Goal: Complete application form: Complete application form

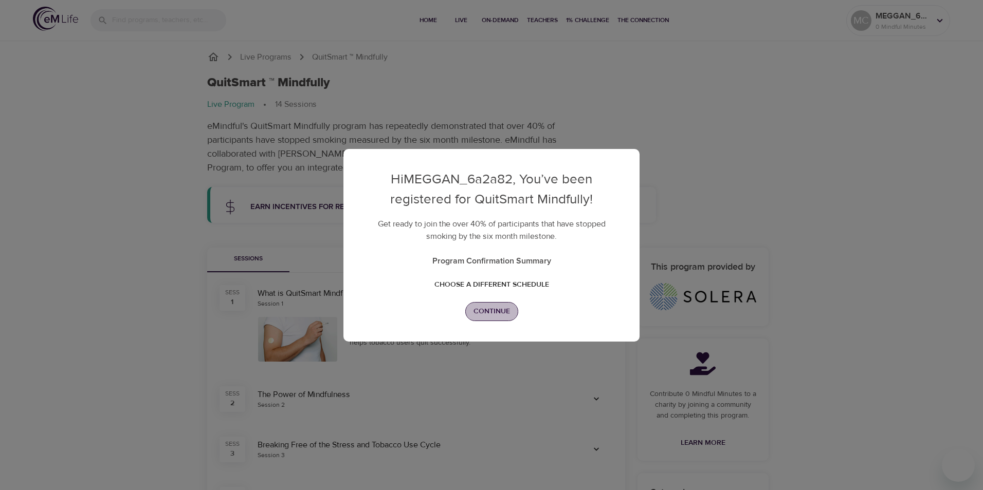
click at [484, 315] on span "Continue" at bounding box center [491, 311] width 36 height 13
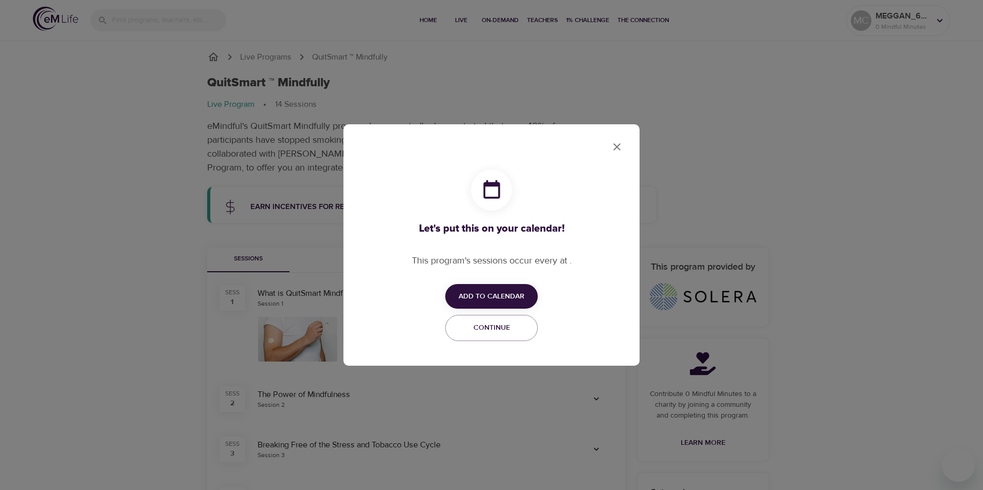
click at [482, 294] on span "Add to Calendar" at bounding box center [492, 296] width 66 height 13
click at [482, 294] on span "Apple" at bounding box center [494, 296] width 24 height 14
click at [489, 293] on span "Apple" at bounding box center [494, 296] width 24 height 14
click at [616, 153] on div at bounding box center [491, 245] width 983 height 490
click at [517, 328] on span "Continue" at bounding box center [491, 328] width 79 height 13
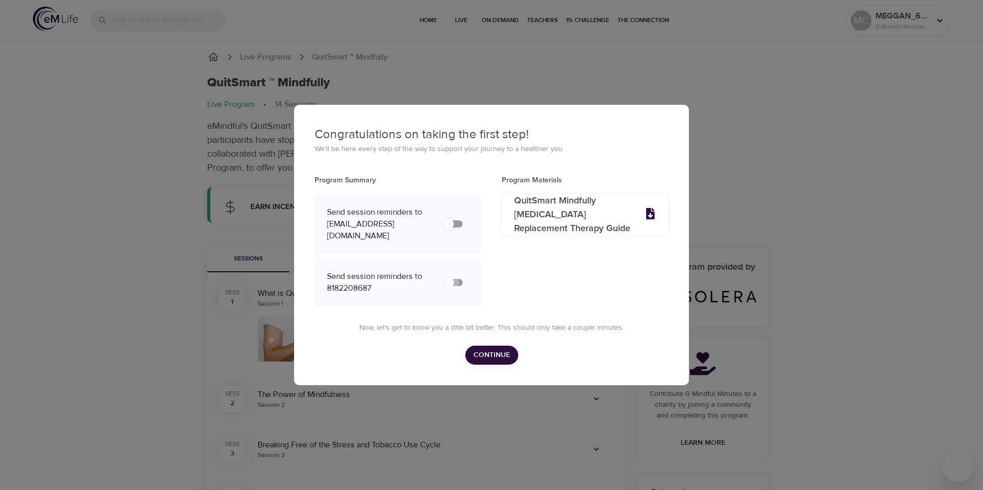
click at [453, 289] on input "secondary checkbox" at bounding box center [448, 283] width 59 height 20
drag, startPoint x: 451, startPoint y: 288, endPoint x: 462, endPoint y: 289, distance: 11.4
click at [462, 289] on input "secondary checkbox" at bounding box center [448, 283] width 59 height 20
click at [451, 287] on input "secondary checkbox" at bounding box center [448, 283] width 59 height 20
checkbox input "false"
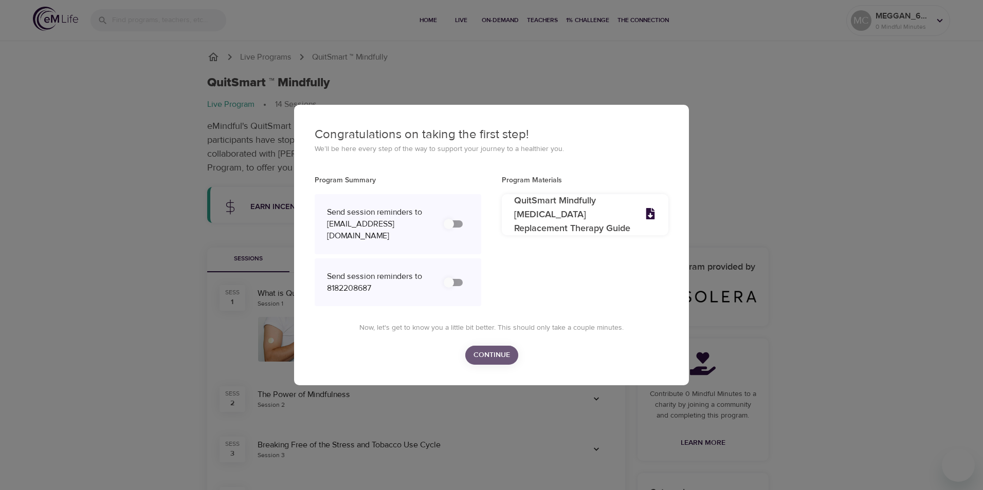
click at [499, 359] on span "Continue" at bounding box center [491, 355] width 36 height 13
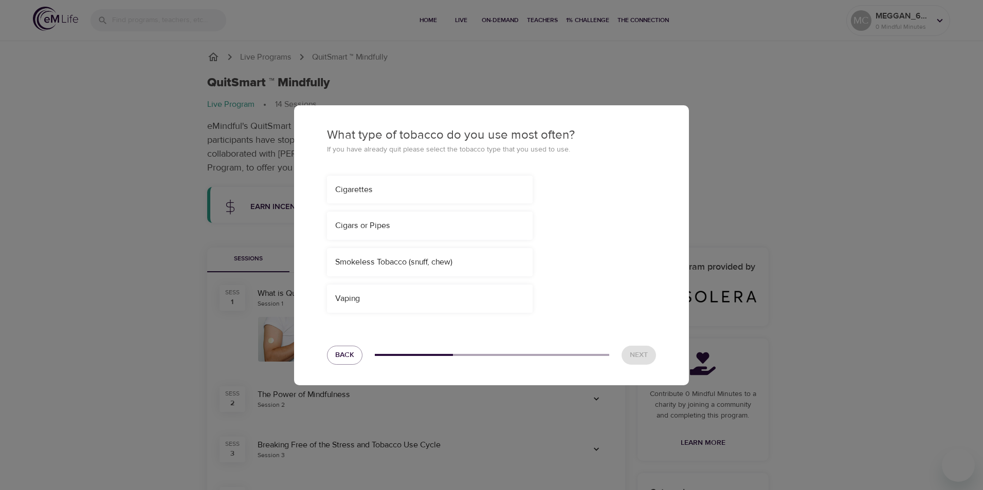
click at [398, 195] on div "Cigarettes" at bounding box center [429, 190] width 189 height 12
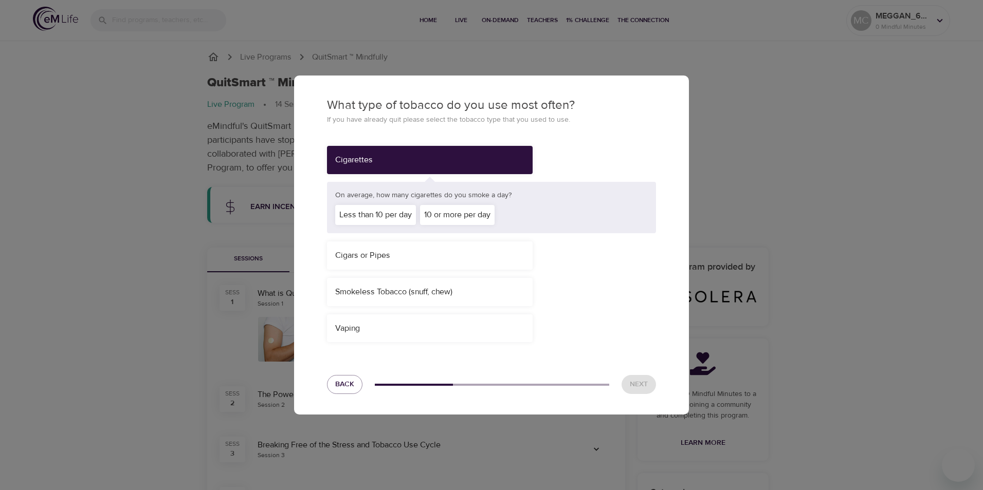
click at [391, 210] on div "Less than 10 per day" at bounding box center [375, 215] width 81 height 20
click at [644, 390] on span "Next" at bounding box center [639, 384] width 18 height 13
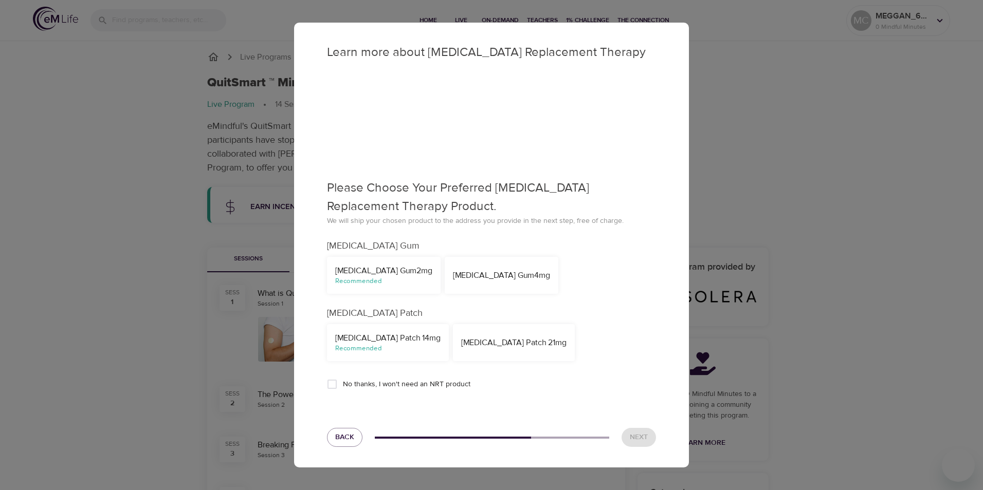
click at [369, 272] on div "Nicotine Gum 2mg" at bounding box center [383, 271] width 97 height 12
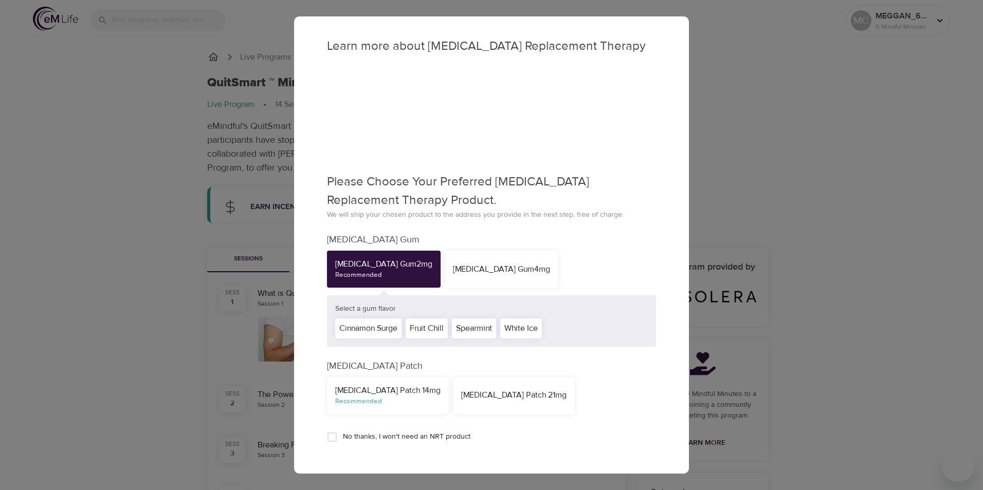
click at [378, 401] on div "Recommended" at bounding box center [387, 402] width 105 height 10
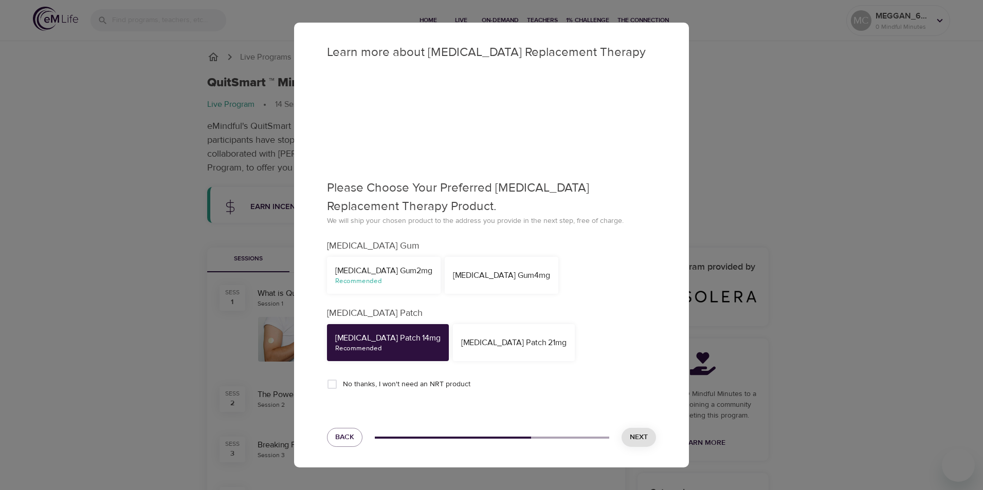
click at [653, 433] on button "Next" at bounding box center [638, 437] width 34 height 19
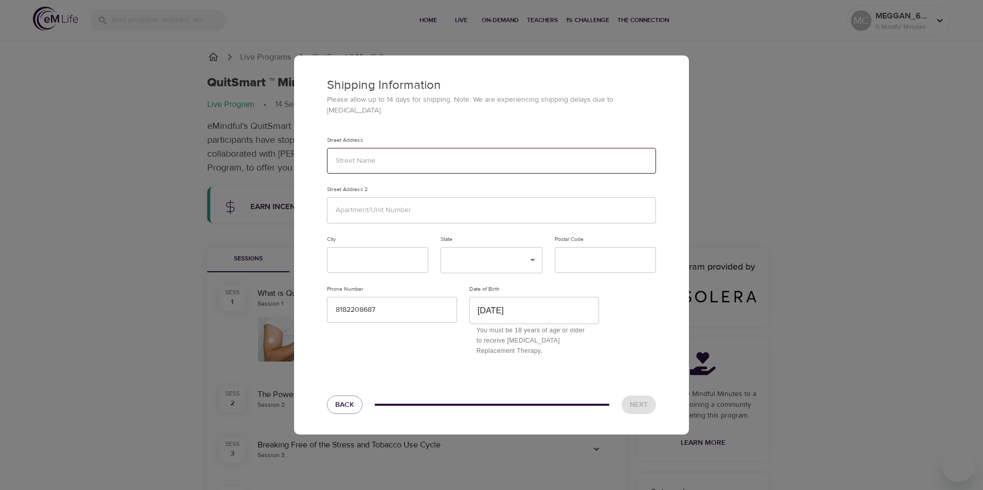
click at [412, 169] on input "text" at bounding box center [491, 161] width 329 height 26
type input "2120 BEECHWOOD STREET"
type input "Lancaster"
type input "CA"
type input "93535"
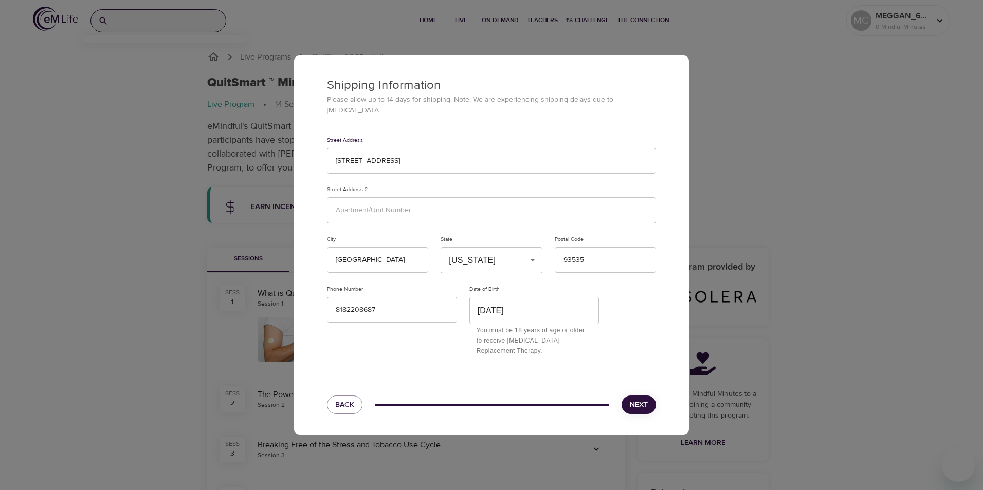
click at [645, 399] on span "Next" at bounding box center [639, 405] width 18 height 13
click at [634, 399] on span "Next" at bounding box center [639, 405] width 18 height 13
click at [338, 399] on span "Back" at bounding box center [344, 405] width 19 height 13
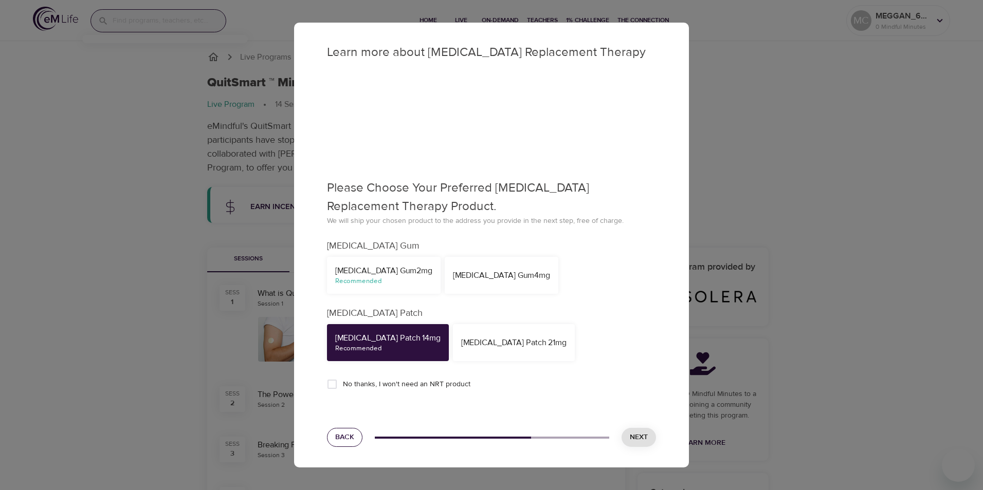
click at [333, 434] on button "Back" at bounding box center [344, 437] width 35 height 19
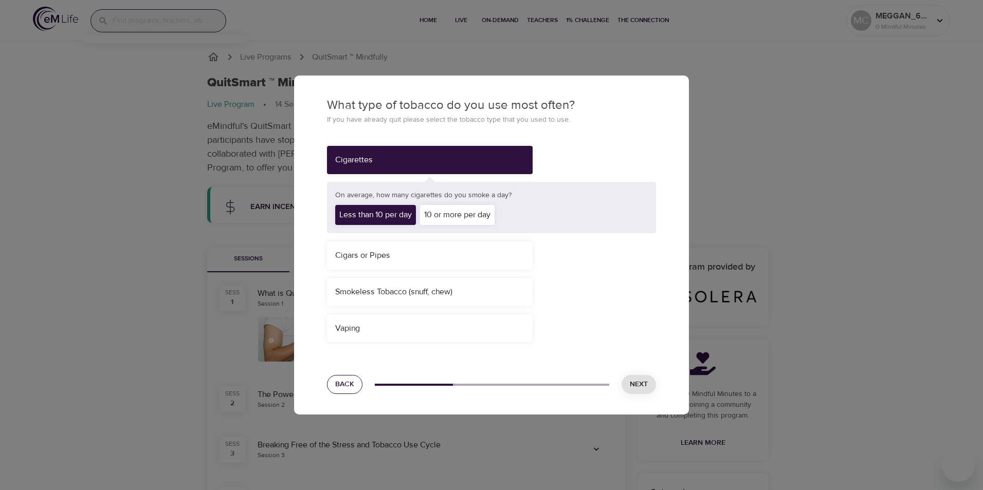
click at [340, 387] on span "Back" at bounding box center [344, 384] width 19 height 13
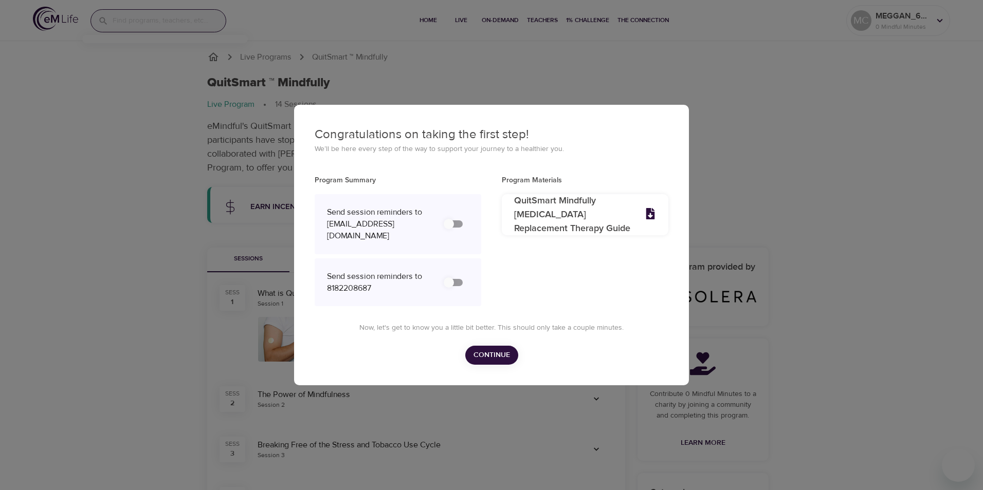
click at [502, 365] on button "Continue" at bounding box center [491, 355] width 53 height 19
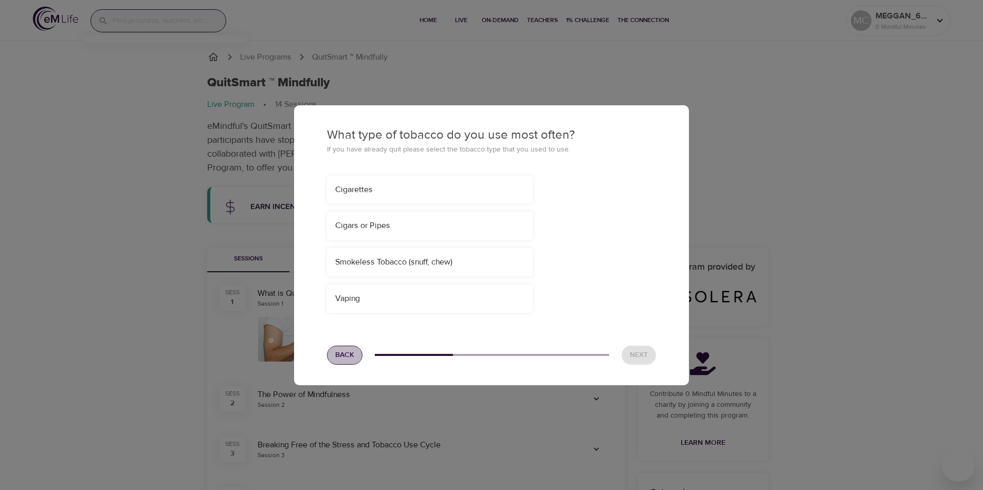
click at [343, 361] on span "Back" at bounding box center [344, 355] width 19 height 13
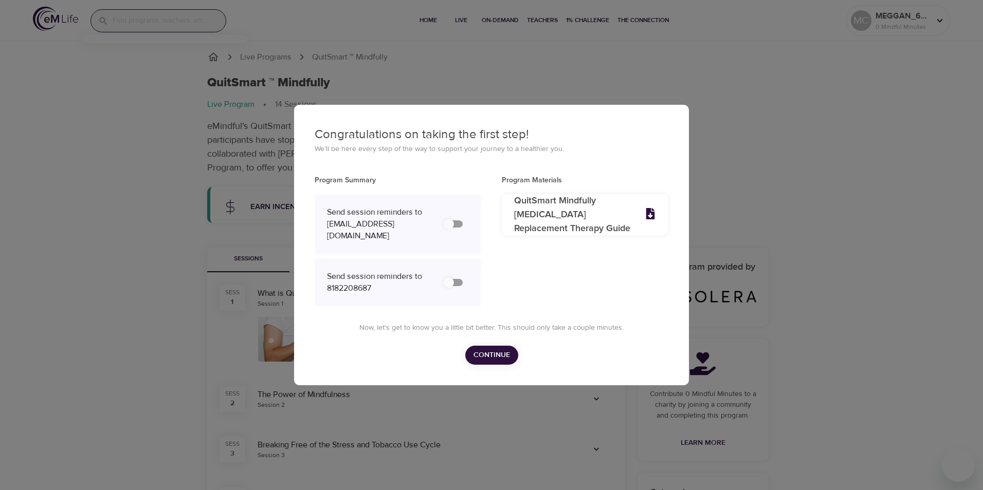
click at [343, 361] on div "Now, let's get to know you a little bit better. This should only take a couple …" at bounding box center [492, 337] width 354 height 54
click at [74, 212] on div "Congratulations on taking the first step! We’ll be here every step of the way t…" at bounding box center [491, 245] width 983 height 490
click at [743, 81] on div "Congratulations on taking the first step! We’ll be here every step of the way t…" at bounding box center [491, 245] width 983 height 490
click at [427, 22] on div "Congratulations on taking the first step! We’ll be here every step of the way t…" at bounding box center [491, 245] width 983 height 490
click at [426, 22] on div "Congratulations on taking the first step! We’ll be here every step of the way t…" at bounding box center [491, 245] width 983 height 490
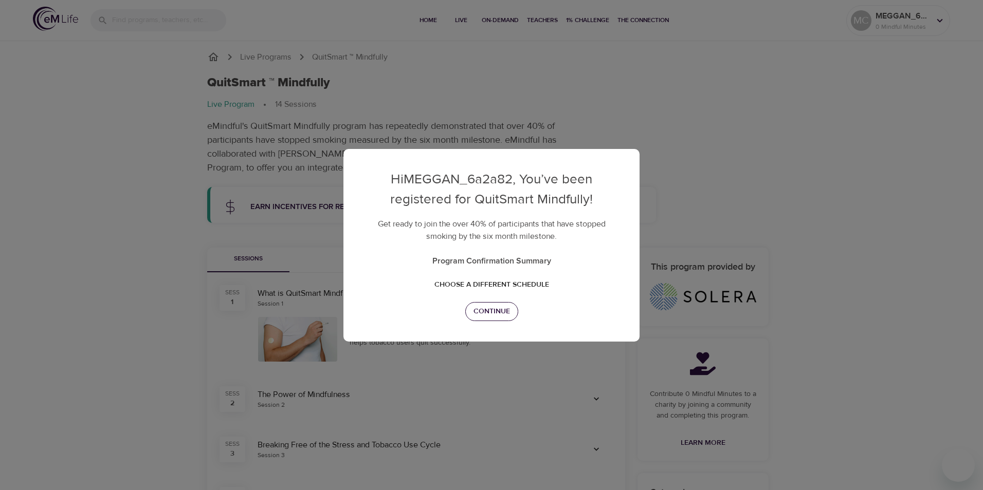
click at [503, 310] on span "Continue" at bounding box center [491, 311] width 36 height 13
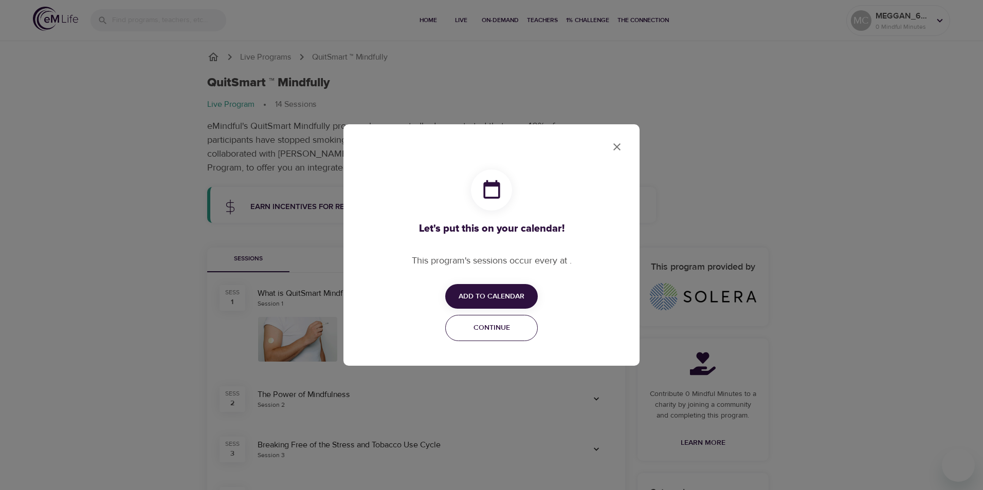
click at [506, 327] on span "Continue" at bounding box center [491, 328] width 79 height 13
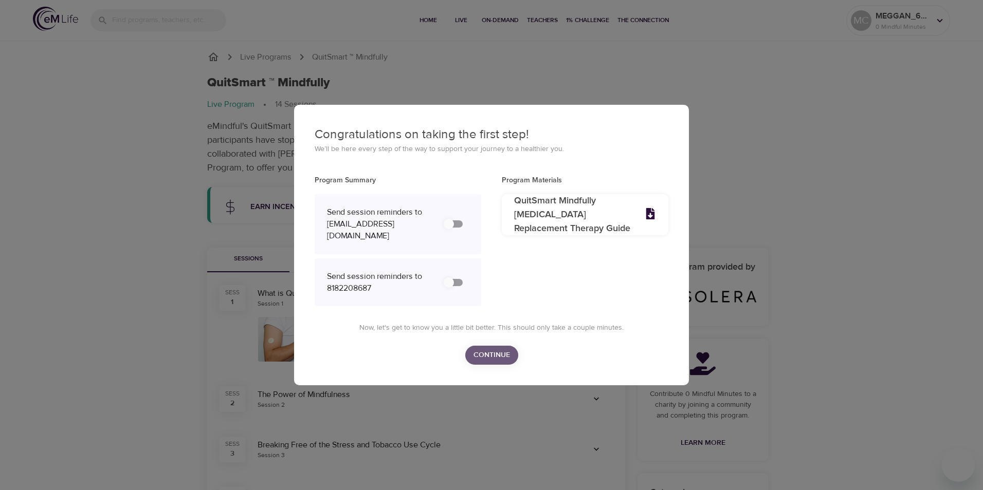
click at [505, 357] on span "Continue" at bounding box center [491, 355] width 36 height 13
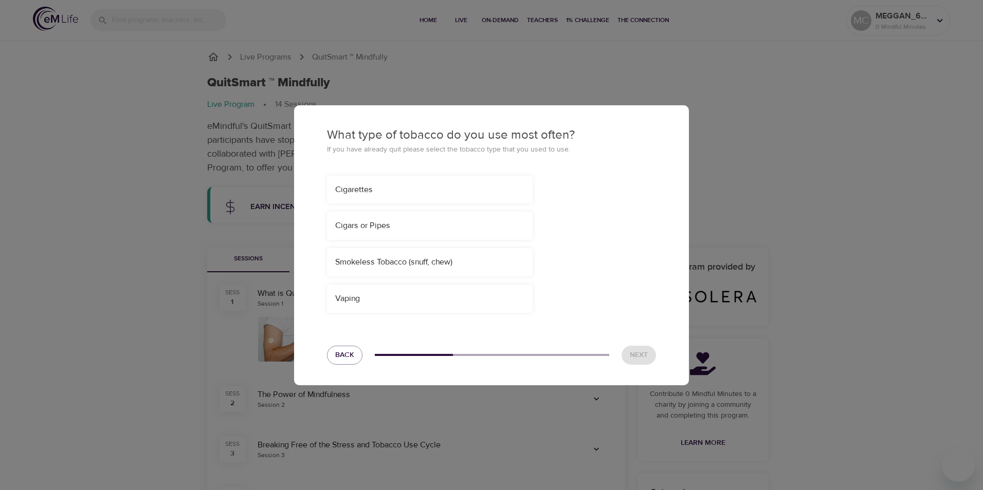
click at [371, 181] on div "Cigarettes" at bounding box center [430, 190] width 206 height 28
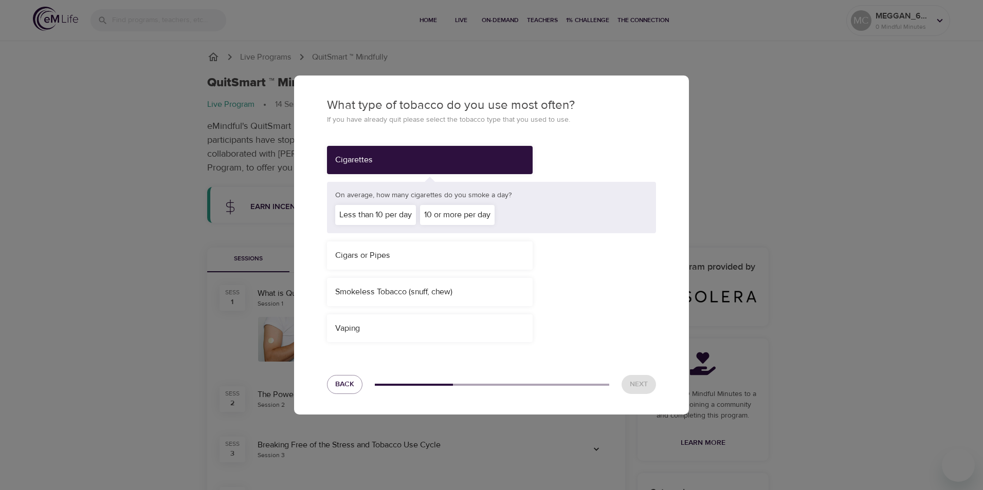
click at [379, 151] on div "Cigarettes" at bounding box center [430, 160] width 206 height 28
click at [399, 214] on div "Less than 10 per day" at bounding box center [375, 215] width 81 height 20
click at [637, 385] on span "Next" at bounding box center [639, 384] width 18 height 13
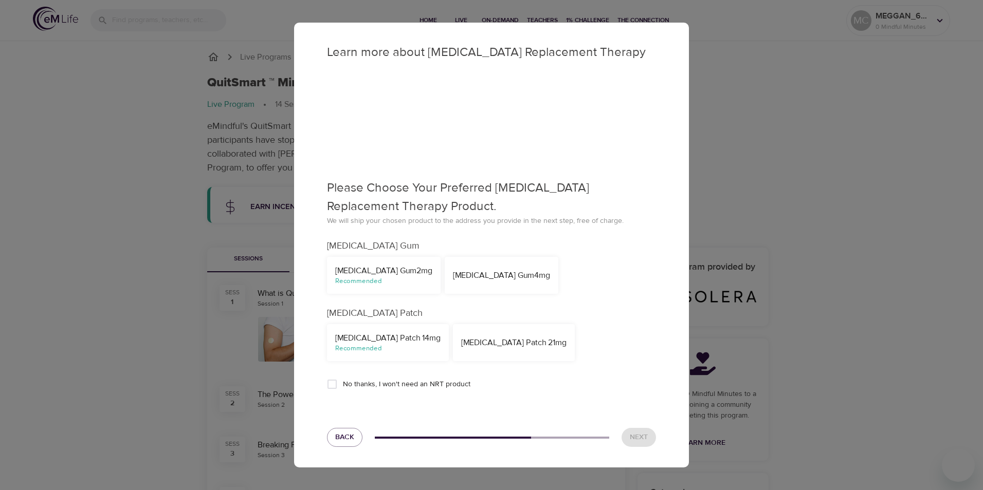
click at [393, 342] on div "[MEDICAL_DATA] Patch 14mg" at bounding box center [387, 339] width 105 height 12
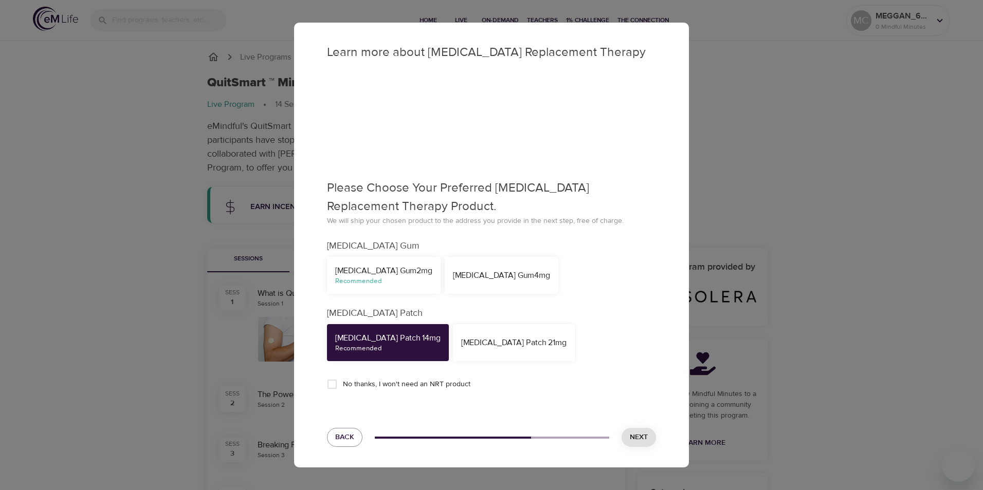
click at [643, 432] on span "Next" at bounding box center [639, 437] width 18 height 13
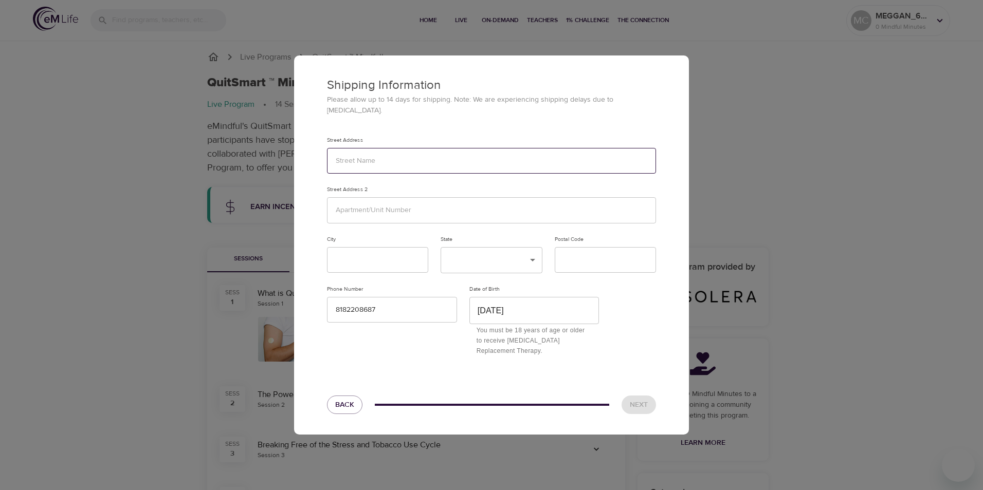
click at [402, 168] on input "text" at bounding box center [491, 161] width 329 height 26
type input "[STREET_ADDRESS]"
type input "[GEOGRAPHIC_DATA]"
type input "CA"
type input "93535"
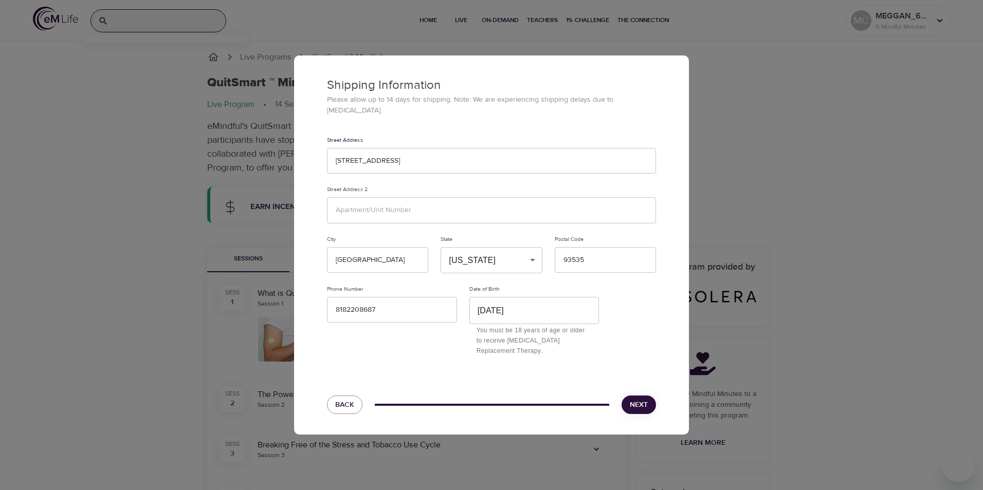
click at [643, 399] on span "Next" at bounding box center [639, 405] width 18 height 13
click at [642, 399] on span "Next" at bounding box center [639, 405] width 18 height 13
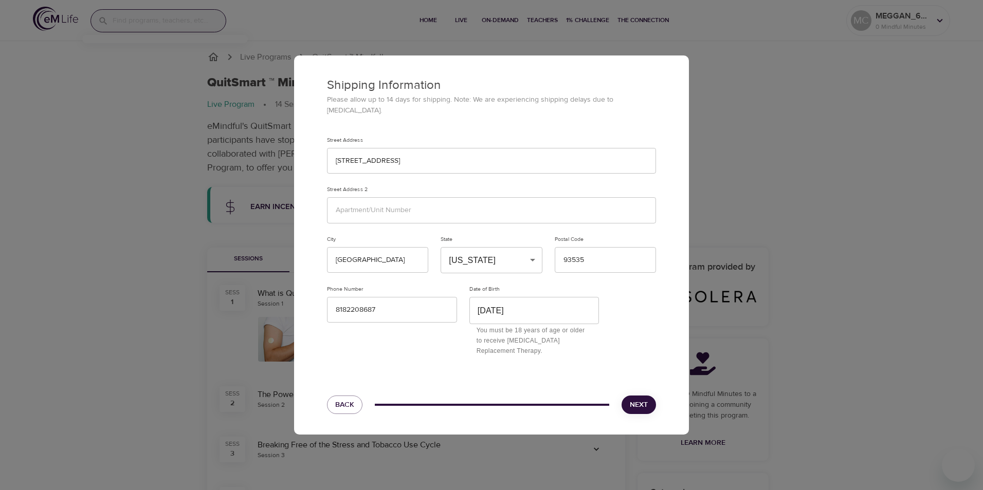
click at [642, 399] on span "Next" at bounding box center [639, 405] width 18 height 13
click at [450, 129] on div "Shipping Information Please allow up to 14 days for shipping. Note: We are expe…" at bounding box center [491, 209] width 395 height 307
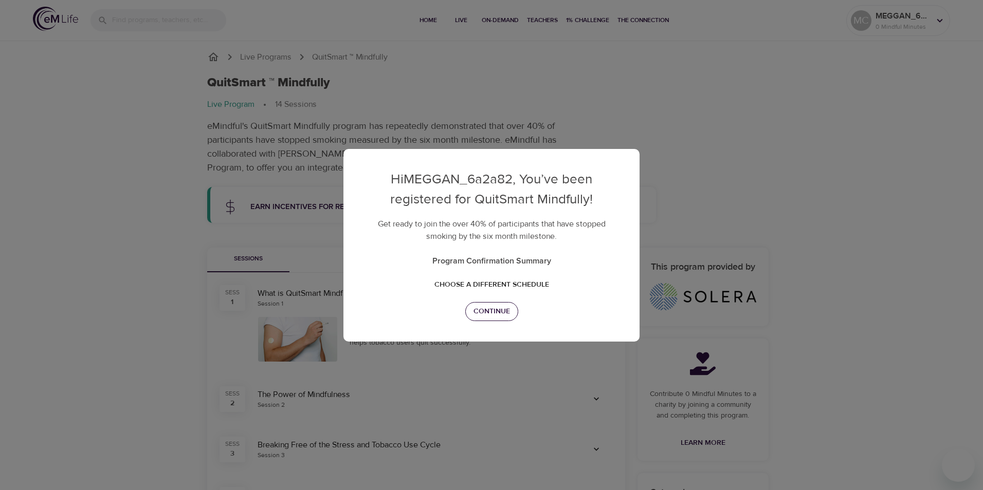
click at [503, 314] on span "Continue" at bounding box center [491, 311] width 36 height 13
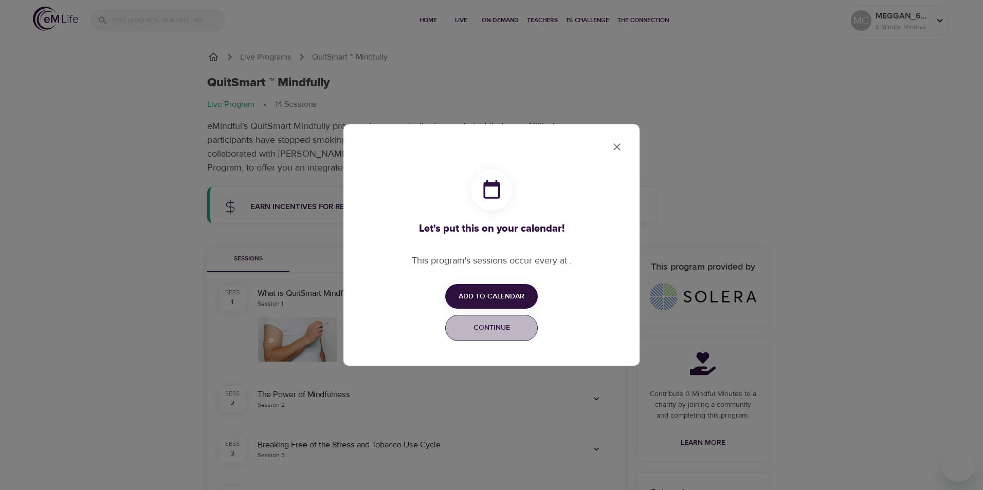
click at [506, 328] on span "Continue" at bounding box center [491, 328] width 79 height 13
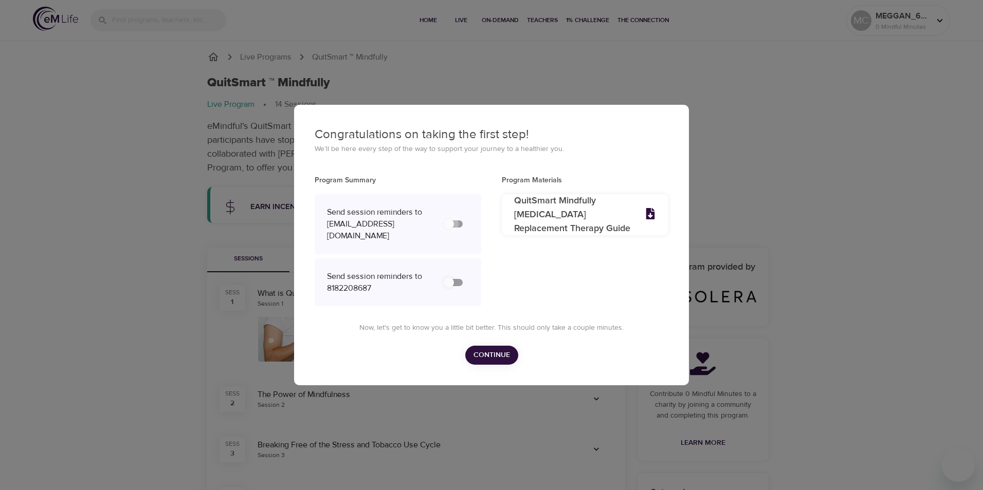
click at [419, 234] on input "secondary checkbox" at bounding box center [448, 224] width 59 height 20
checkbox input "false"
click at [444, 289] on input "secondary checkbox" at bounding box center [448, 283] width 59 height 20
checkbox input "false"
click at [419, 234] on input "secondary checkbox" at bounding box center [448, 224] width 59 height 20
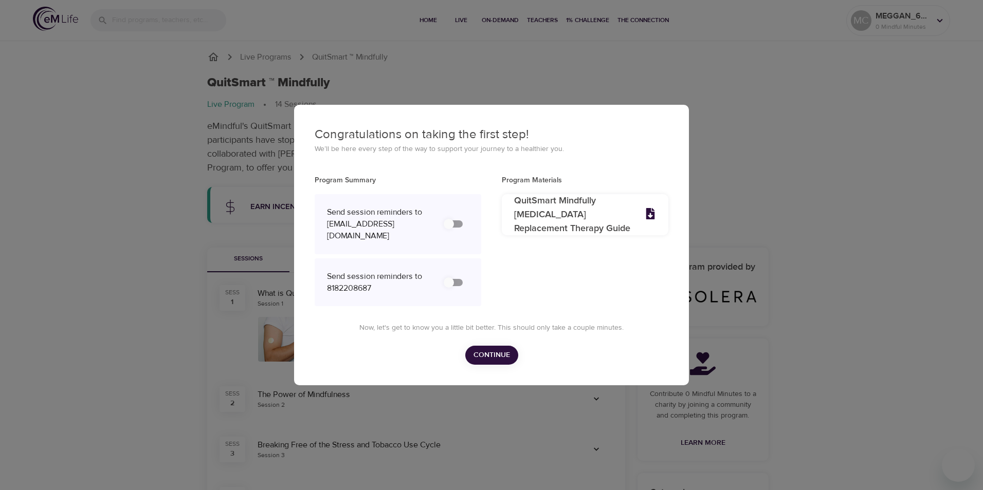
checkbox input "false"
drag, startPoint x: 336, startPoint y: 239, endPoint x: 434, endPoint y: 291, distance: 111.8
click at [437, 236] on div at bounding box center [454, 224] width 34 height 24
click at [446, 288] on input "secondary checkbox" at bounding box center [448, 283] width 59 height 20
checkbox input "false"
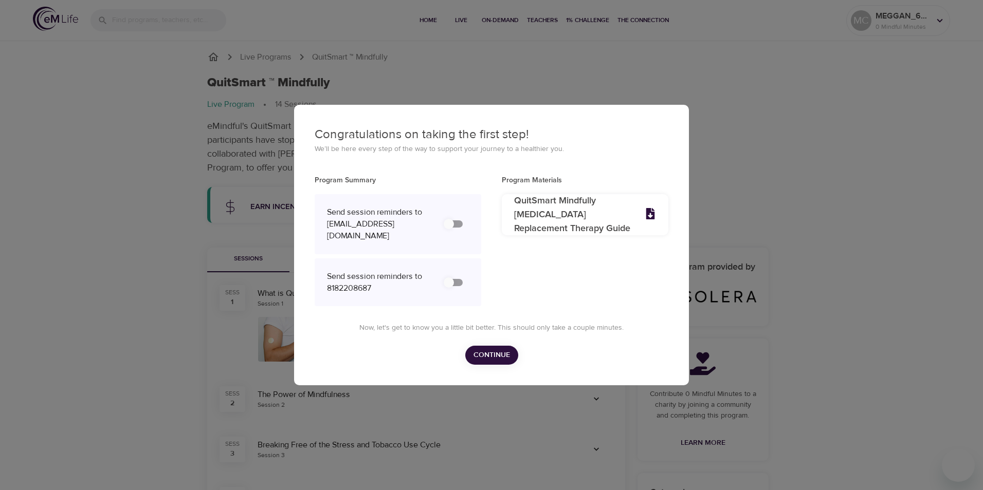
click at [419, 234] on input "secondary checkbox" at bounding box center [448, 224] width 59 height 20
checkbox input "false"
click at [448, 291] on input "secondary checkbox" at bounding box center [448, 283] width 59 height 20
click at [447, 291] on input "secondary checkbox" at bounding box center [448, 283] width 59 height 20
checkbox input "false"
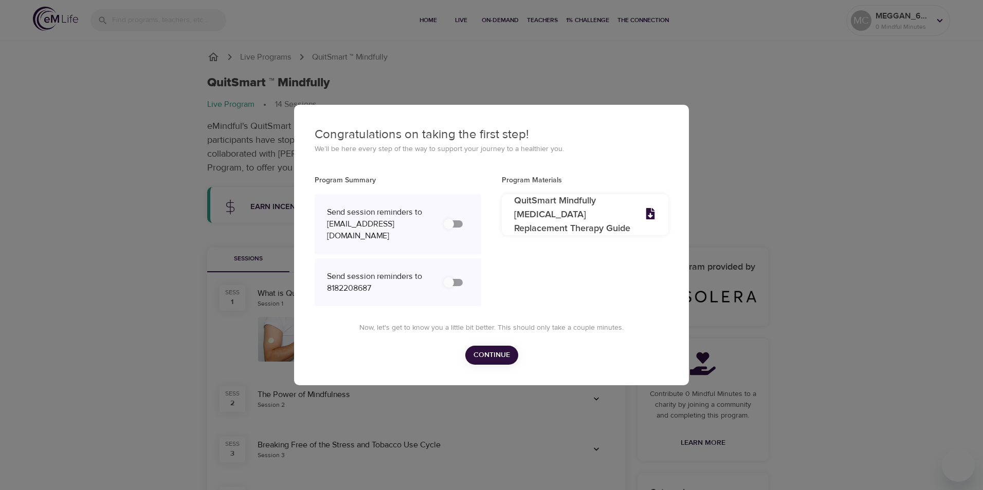
click at [419, 234] on input "secondary checkbox" at bounding box center [448, 224] width 59 height 20
click at [419, 233] on input "secondary checkbox" at bounding box center [448, 224] width 59 height 20
click at [419, 234] on input "secondary checkbox" at bounding box center [448, 224] width 59 height 20
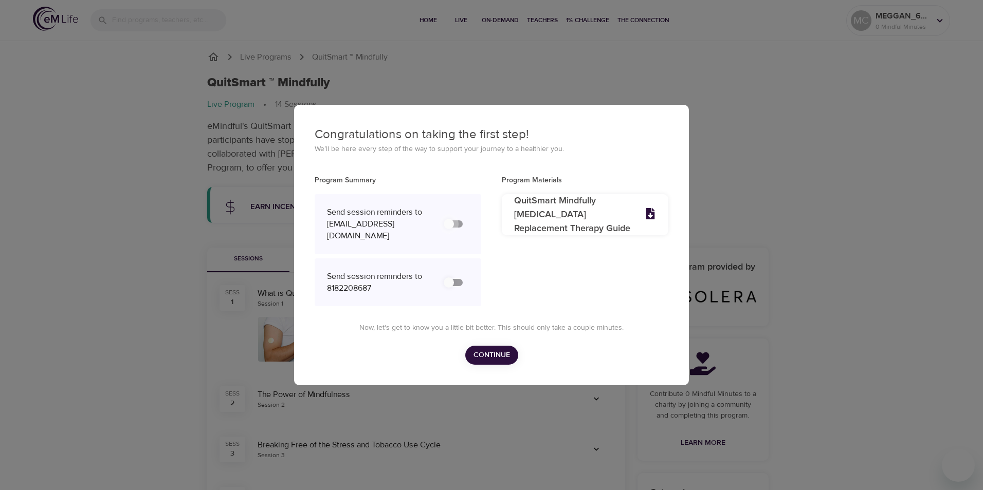
checkbox input "false"
click at [450, 290] on input "secondary checkbox" at bounding box center [448, 283] width 59 height 20
checkbox input "false"
click at [501, 360] on span "Continue" at bounding box center [491, 355] width 36 height 13
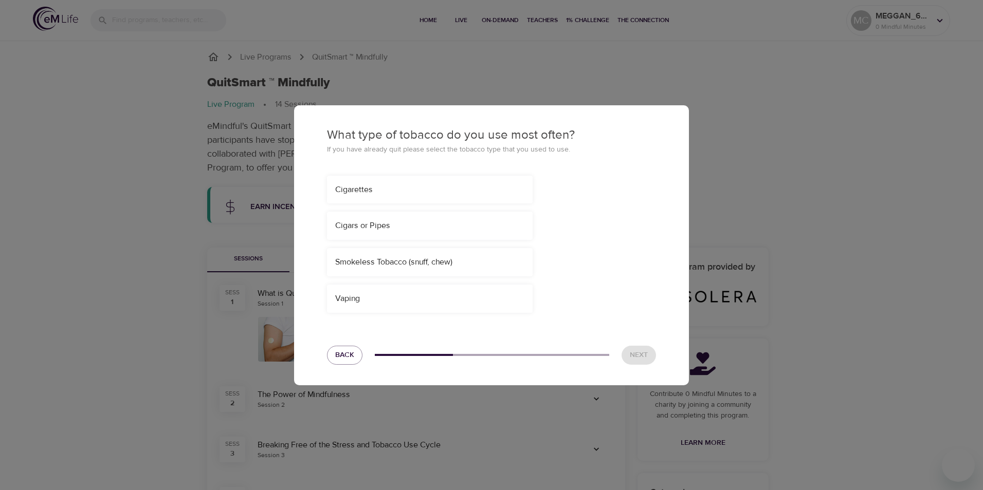
click at [427, 189] on div "Cigarettes" at bounding box center [429, 190] width 189 height 12
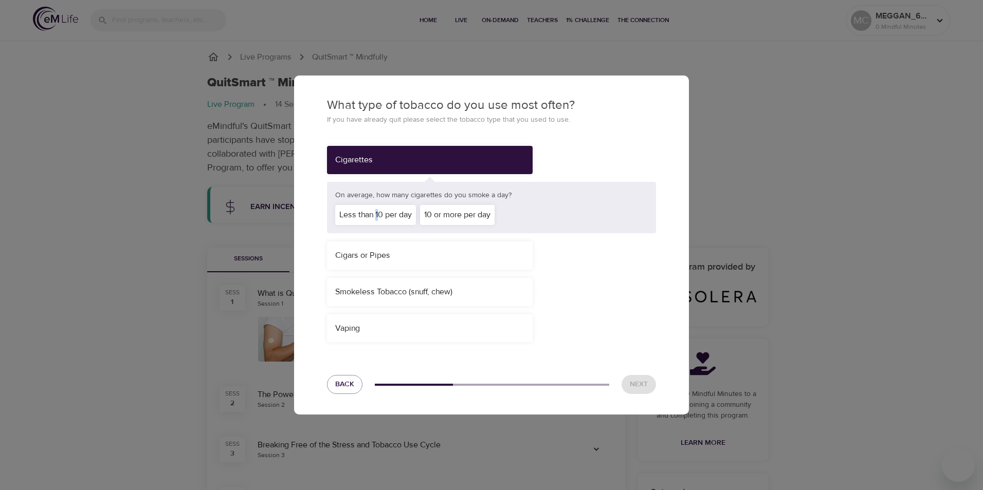
click at [377, 219] on div "Less than 10 per day" at bounding box center [375, 215] width 81 height 20
click at [640, 385] on span "Next" at bounding box center [639, 384] width 18 height 13
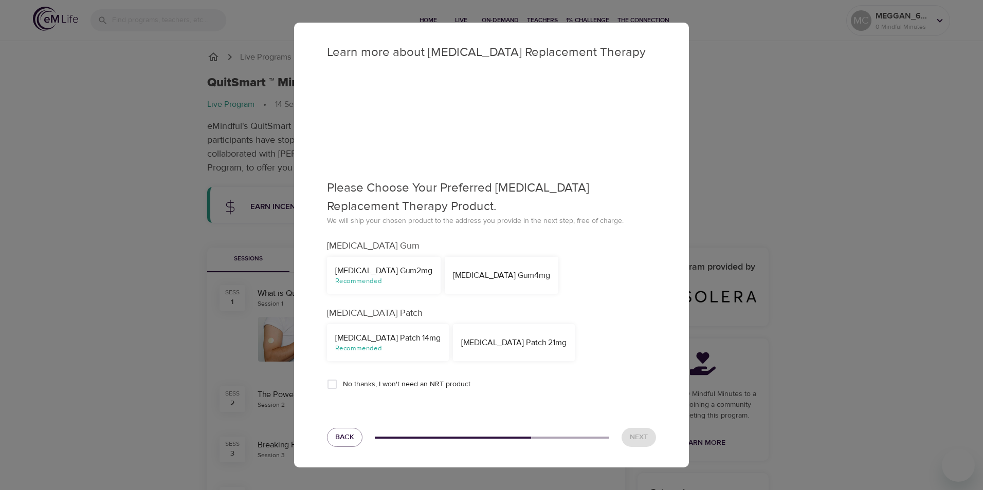
click at [386, 333] on div "NicoDerm CQ Patch 14mg" at bounding box center [387, 339] width 105 height 12
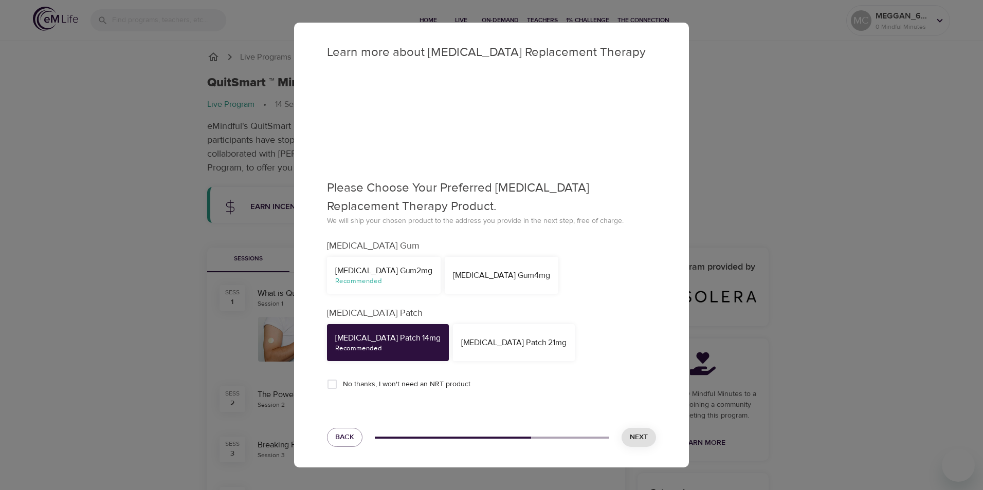
click at [639, 443] on span "Next" at bounding box center [639, 437] width 18 height 13
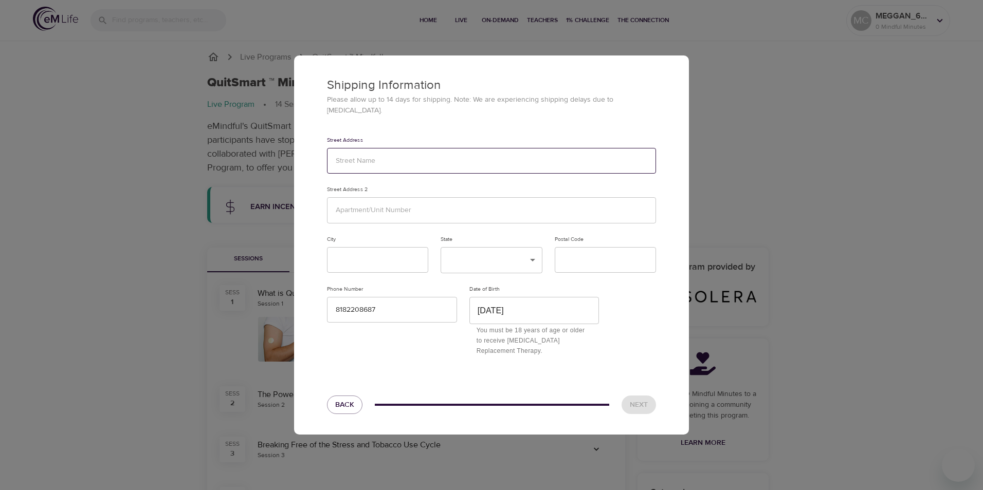
click at [375, 168] on input "text" at bounding box center [491, 161] width 329 height 26
type input "2120 Beechwood Street"
type input "Lancaster"
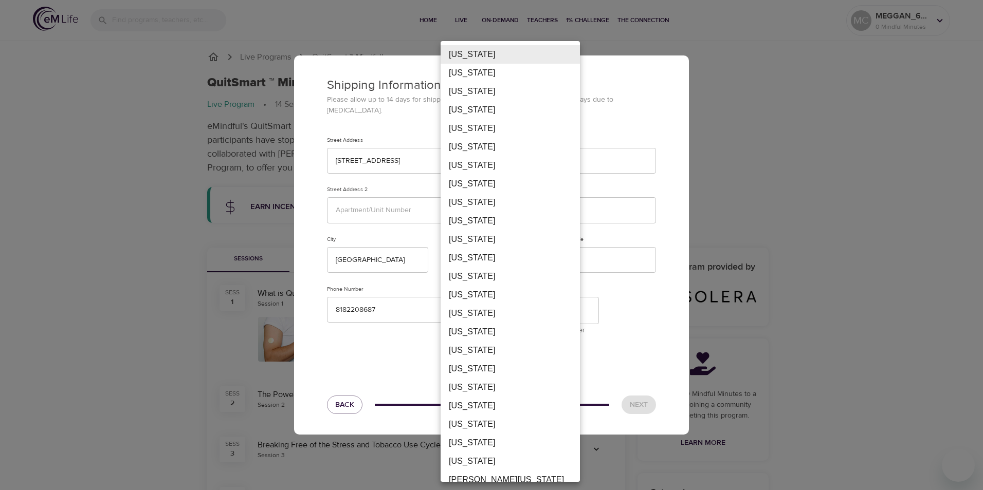
click at [478, 147] on li "California" at bounding box center [510, 147] width 139 height 19
type input "CA"
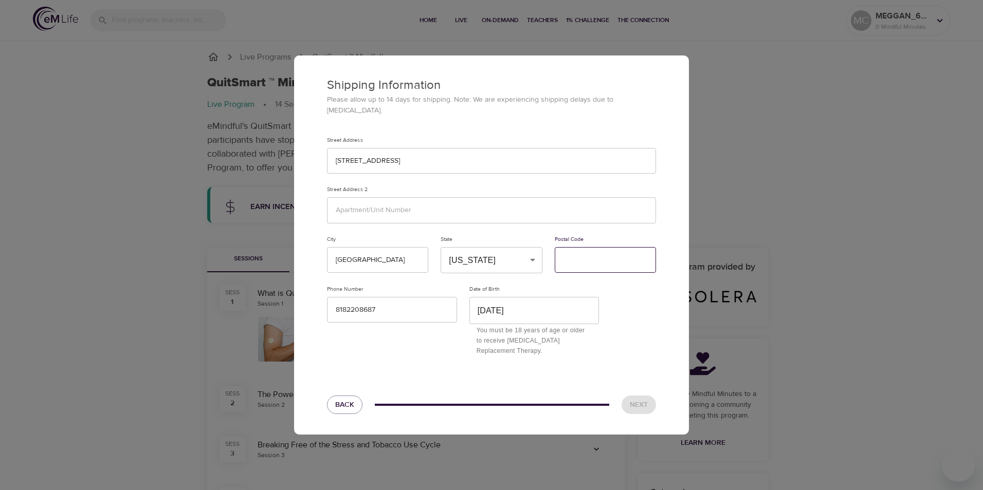
click at [585, 248] on input "text" at bounding box center [605, 260] width 101 height 26
click at [382, 339] on div "Phone Number 8182208687" at bounding box center [392, 321] width 142 height 83
click at [651, 400] on button "Next" at bounding box center [638, 405] width 34 height 19
click at [646, 399] on span "Next" at bounding box center [639, 405] width 18 height 13
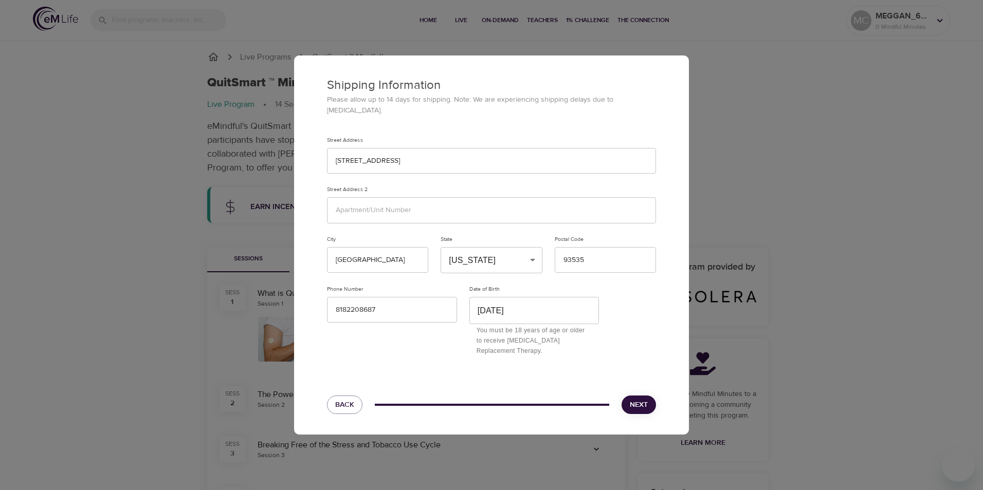
click at [641, 399] on span "Next" at bounding box center [639, 405] width 18 height 13
click at [636, 399] on span "Next" at bounding box center [639, 405] width 18 height 13
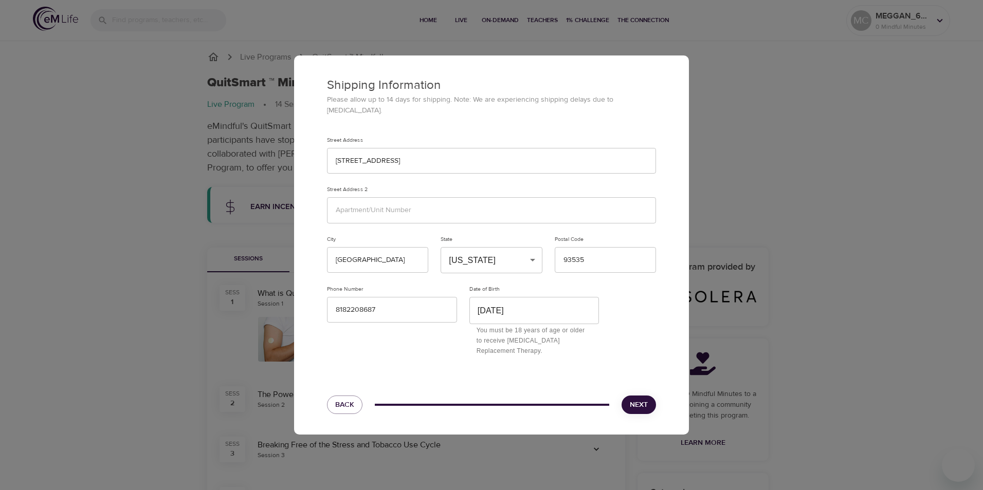
click at [636, 399] on span "Next" at bounding box center [639, 405] width 18 height 13
click at [643, 399] on span "Next" at bounding box center [639, 405] width 18 height 13
click at [631, 399] on span "Next" at bounding box center [639, 405] width 18 height 13
click at [615, 256] on input "93535" at bounding box center [605, 260] width 101 height 26
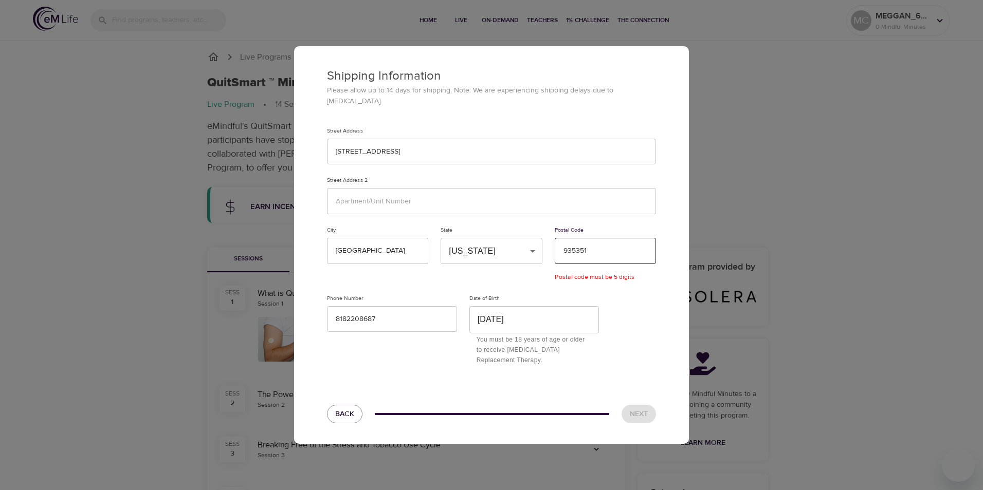
type input "93535"
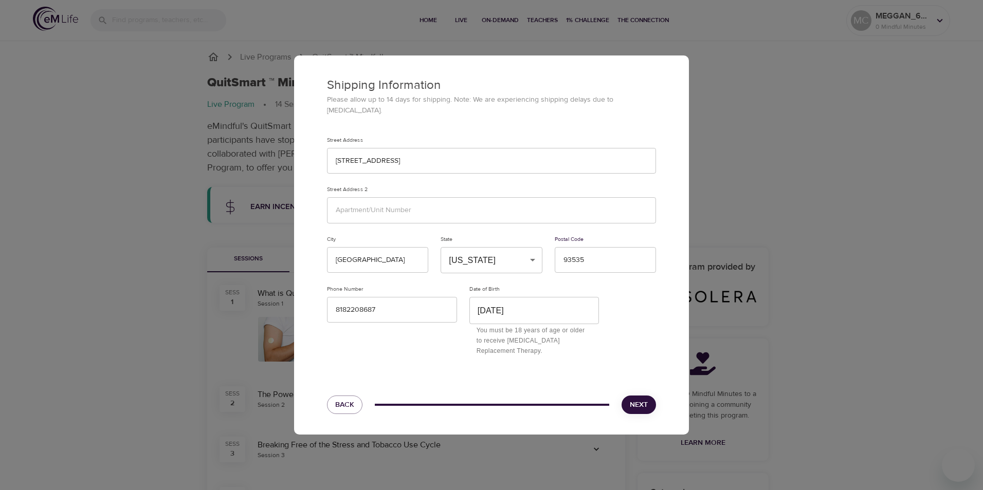
click at [565, 133] on div "Street Address 2120 Beechwood Street" at bounding box center [491, 156] width 341 height 50
click at [432, 162] on input "2120 Beechwood Street" at bounding box center [491, 161] width 329 height 26
click at [520, 127] on div "Shipping Information Please allow up to 14 days for shipping. Note: We are expe…" at bounding box center [491, 209] width 395 height 307
click at [635, 399] on span "Next" at bounding box center [639, 405] width 18 height 13
click at [285, 206] on div "Shipping Information Please allow up to 14 days for shipping. Note: We are expe…" at bounding box center [491, 245] width 983 height 490
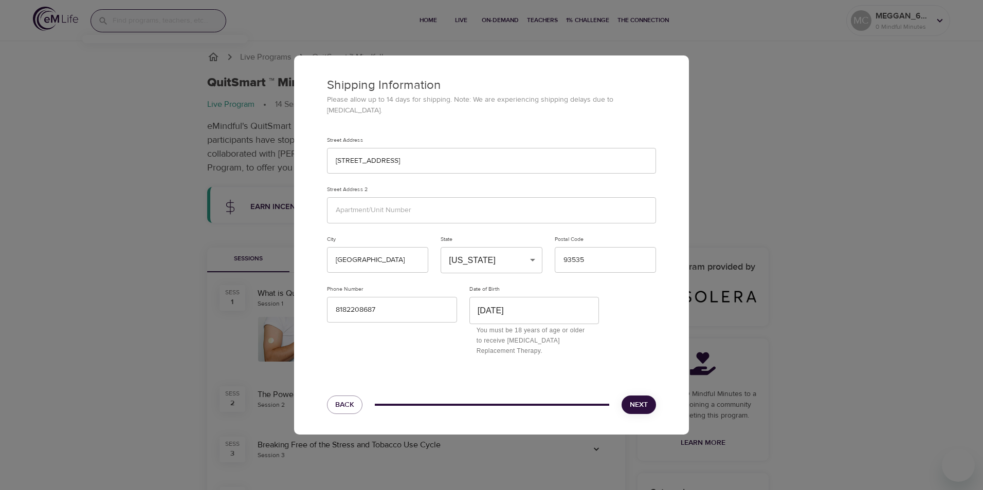
click at [121, 233] on div "Shipping Information Please allow up to 14 days for shipping. Note: We are expe…" at bounding box center [491, 245] width 983 height 490
